Goal: Information Seeking & Learning: Find specific page/section

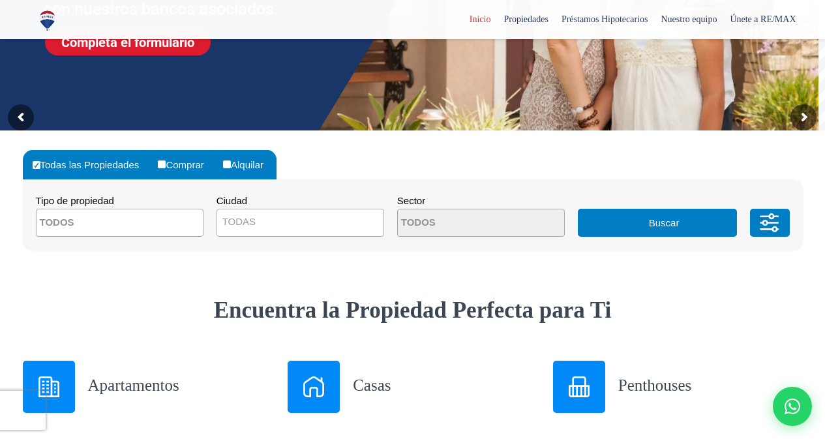
scroll to position [261, 0]
click at [168, 220] on span at bounding box center [120, 223] width 168 height 28
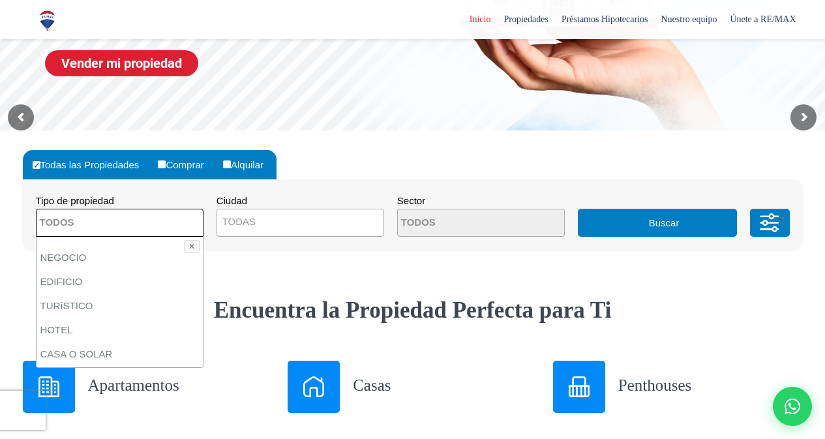
scroll to position [94, 0]
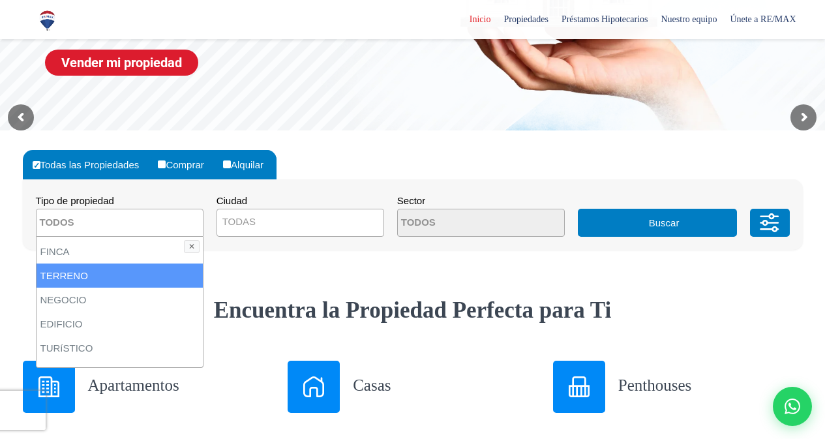
click at [85, 274] on li "TERRENO" at bounding box center [120, 275] width 166 height 24
select select "land"
click at [330, 218] on span "TODAS" at bounding box center [300, 222] width 166 height 18
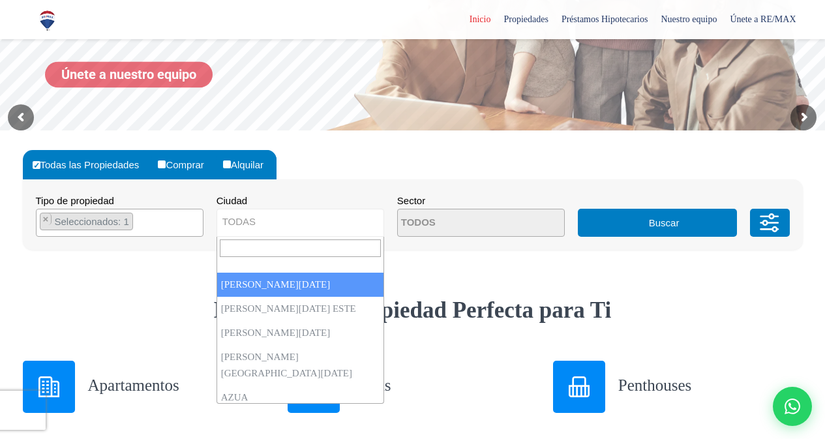
select select "1"
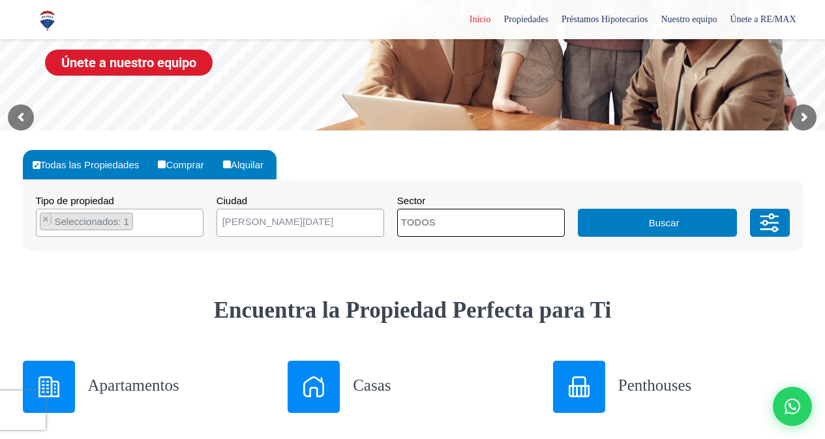
click at [553, 226] on span at bounding box center [481, 223] width 168 height 28
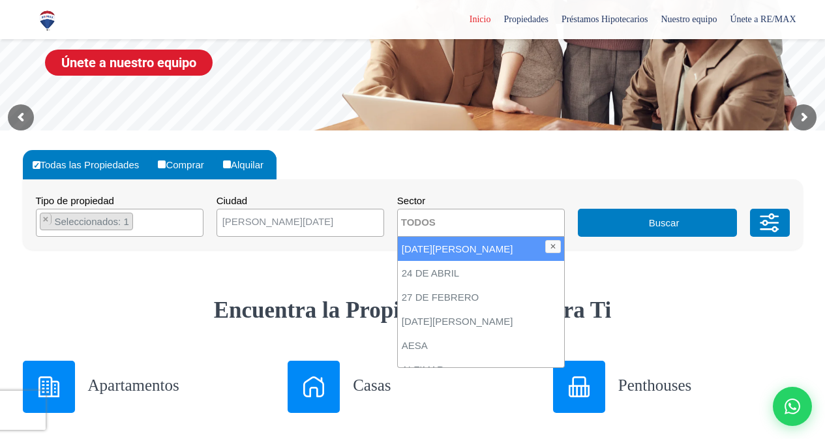
drag, startPoint x: 550, startPoint y: 248, endPoint x: 550, endPoint y: 255, distance: 7.2
click at [550, 255] on span "[DATE][PERSON_NAME] [PERSON_NAME] [DATE] [PERSON_NAME] AESA ALFIMAR [GEOGRAPHIC…" at bounding box center [481, 302] width 168 height 131
select select "50"
click at [681, 220] on button "Buscar" at bounding box center [657, 223] width 159 height 28
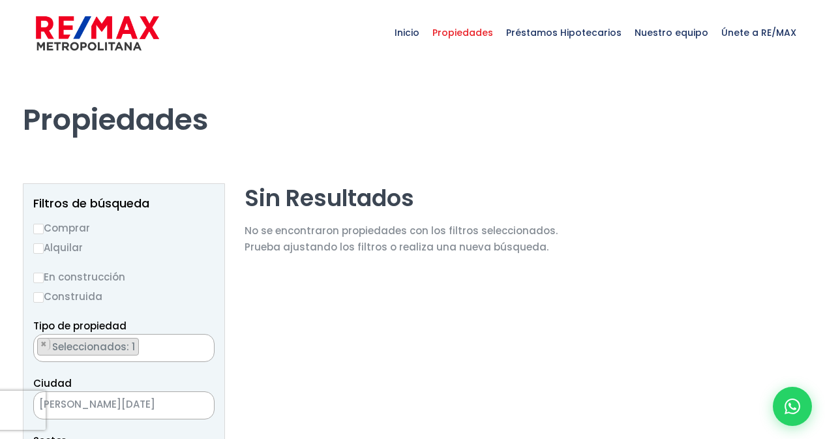
select select "50"
click at [44, 346] on span "×" at bounding box center [43, 344] width 7 height 12
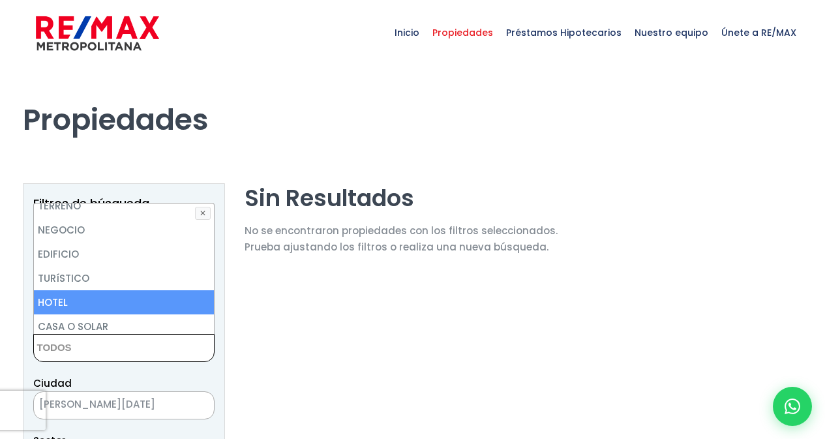
scroll to position [65, 0]
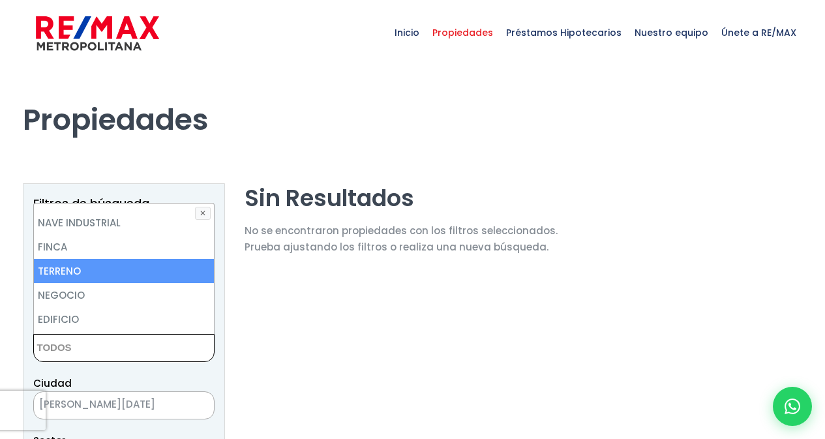
click at [97, 272] on li "TERRENO" at bounding box center [124, 271] width 180 height 24
select select "land"
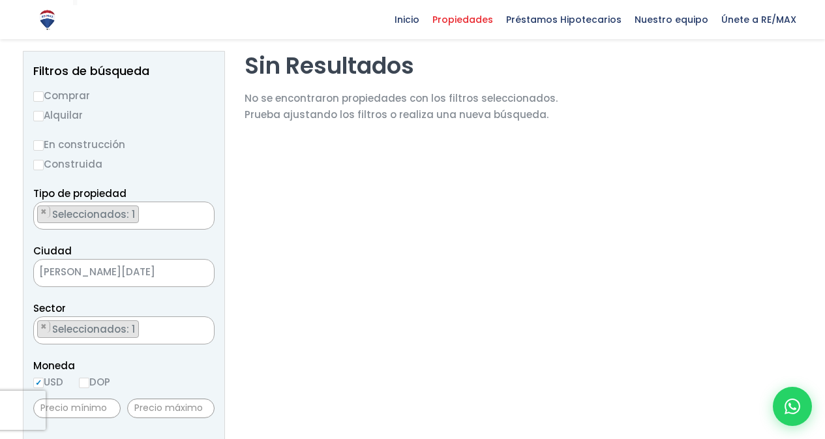
scroll to position [130, 0]
click at [134, 275] on span "[PERSON_NAME][DATE]" at bounding box center [107, 273] width 147 height 18
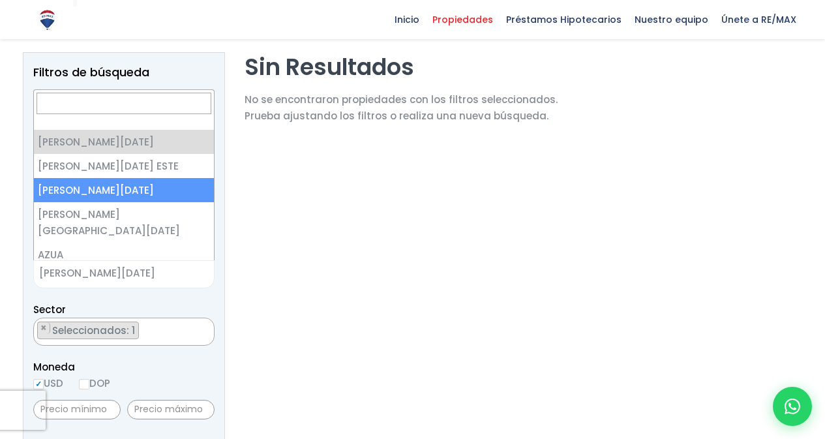
select select "149"
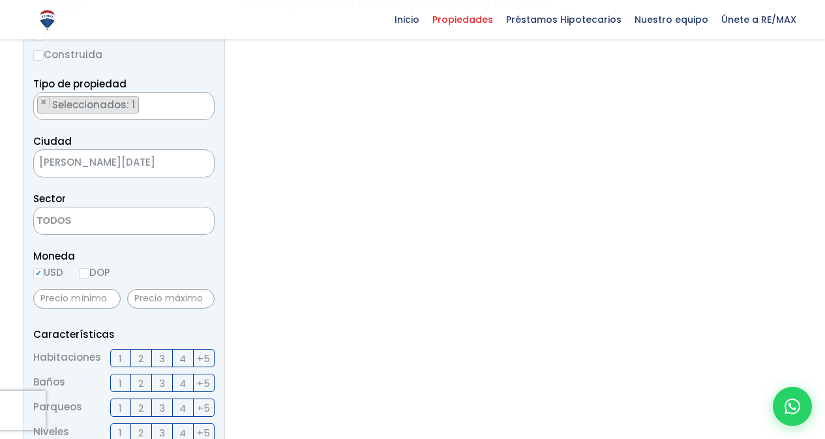
scroll to position [261, 0]
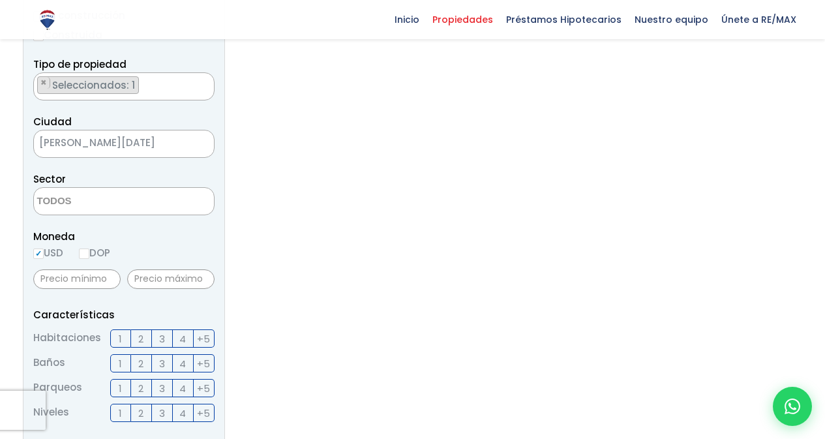
click at [89, 252] on input "DOP" at bounding box center [84, 253] width 10 height 10
radio input "true"
click at [42, 254] on input "USD" at bounding box center [38, 253] width 10 height 10
radio input "true"
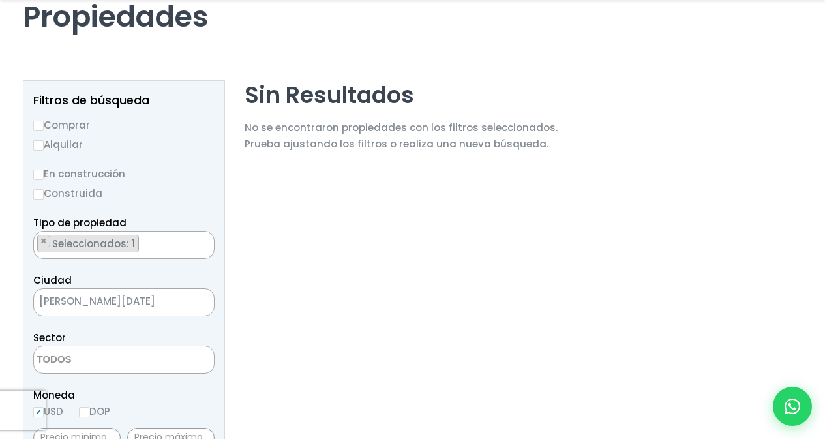
scroll to position [130, 0]
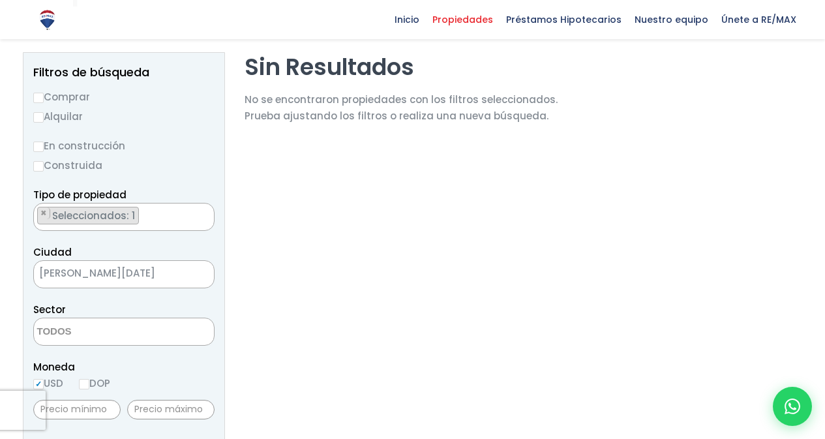
click at [151, 273] on span "[PERSON_NAME][DATE]" at bounding box center [107, 273] width 147 height 18
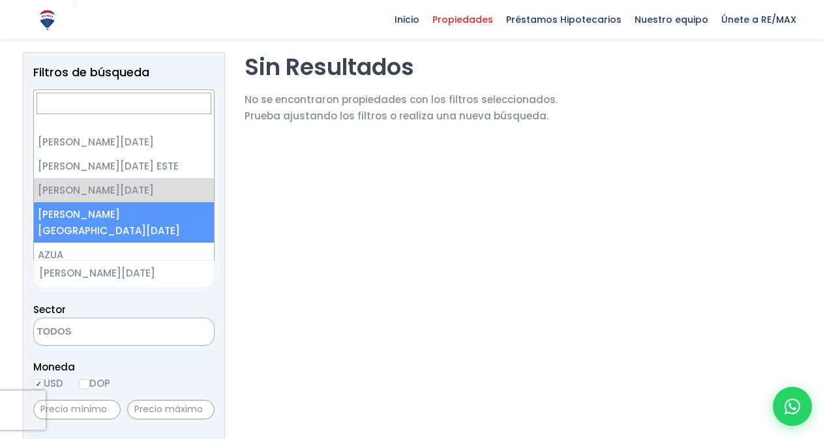
select select "150"
